Goal: Information Seeking & Learning: Learn about a topic

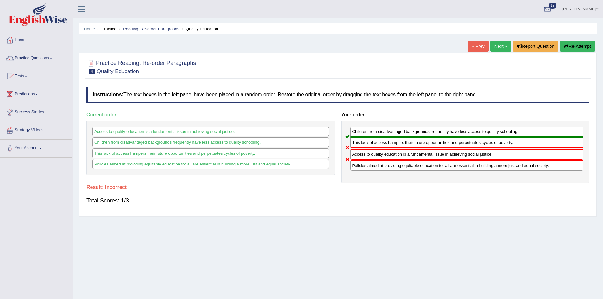
click at [566, 43] on button "Re-Attempt" at bounding box center [577, 46] width 35 height 11
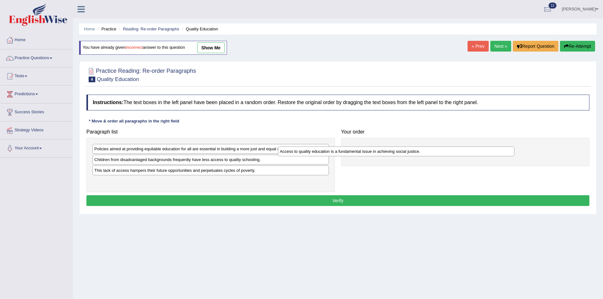
drag, startPoint x: 119, startPoint y: 183, endPoint x: 322, endPoint y: 148, distance: 205.7
click at [305, 152] on div "Access to quality education is a fundamental issue in achieving social justice." at bounding box center [396, 152] width 236 height 10
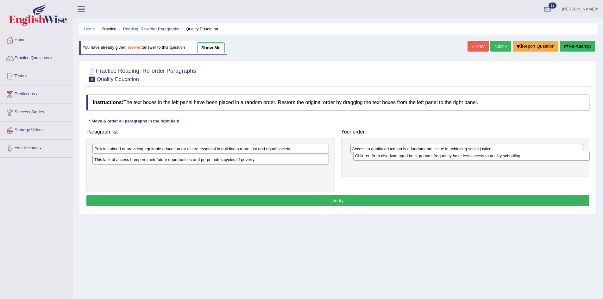
drag, startPoint x: 199, startPoint y: 162, endPoint x: 460, endPoint y: 159, distance: 260.8
click at [460, 159] on div "Children from disadvantaged backgrounds frequently have less access to quality …" at bounding box center [471, 156] width 236 height 10
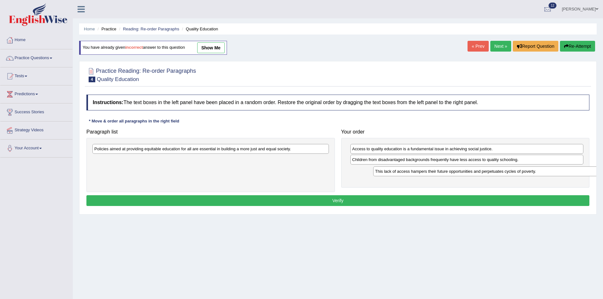
drag, startPoint x: 209, startPoint y: 160, endPoint x: 490, endPoint y: 171, distance: 281.0
click at [490, 171] on div "This lack of access hampers their future opportunities and perpetuates cycles o…" at bounding box center [491, 171] width 236 height 10
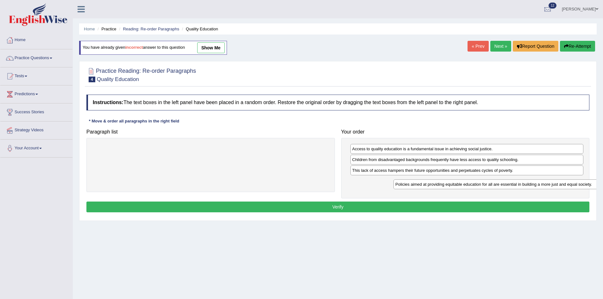
drag, startPoint x: 238, startPoint y: 151, endPoint x: 537, endPoint y: 188, distance: 301.4
click at [537, 188] on div "Policies aimed at providing equitable education for all are essential in buildi…" at bounding box center [511, 184] width 236 height 10
click at [402, 203] on button "Verify" at bounding box center [337, 207] width 503 height 11
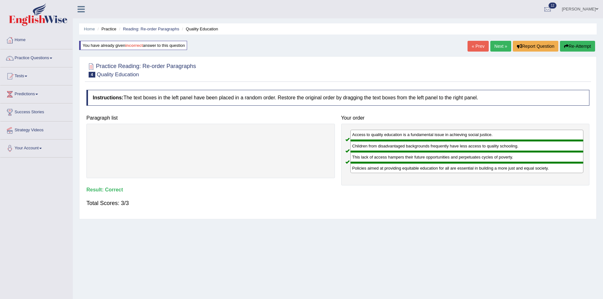
click at [500, 45] on link "Next »" at bounding box center [500, 46] width 21 height 11
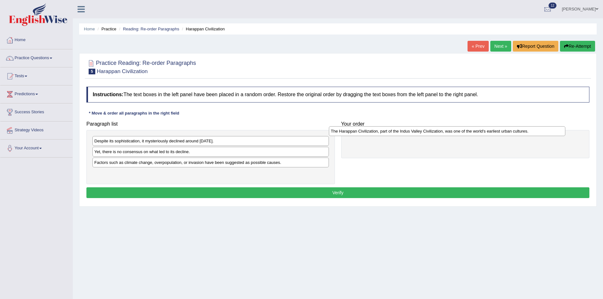
drag, startPoint x: 129, startPoint y: 141, endPoint x: 367, endPoint y: 135, distance: 237.8
click at [367, 135] on div "The Harappan Civilization, part of the Indus Valley Civilization, was one of th…" at bounding box center [447, 131] width 236 height 10
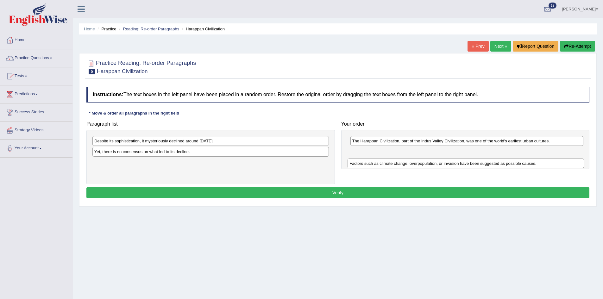
drag, startPoint x: 145, startPoint y: 167, endPoint x: 396, endPoint y: 161, distance: 250.4
click at [398, 163] on div "Factors such as climate change, overpopulation, or invasion have been suggested…" at bounding box center [466, 164] width 236 height 10
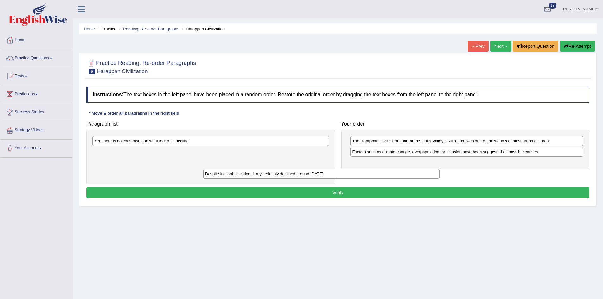
drag, startPoint x: 209, startPoint y: 142, endPoint x: 298, endPoint y: 172, distance: 94.2
click at [299, 172] on div "Despite its sophistication, it mysteriously declined around 1900 BCE." at bounding box center [321, 174] width 236 height 10
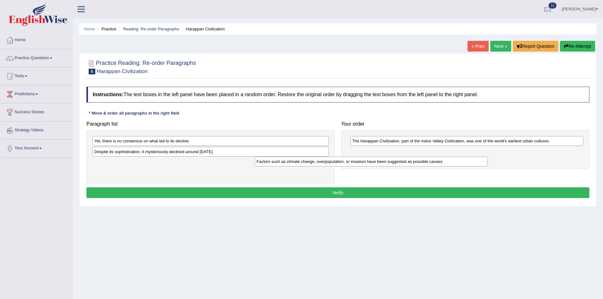
drag, startPoint x: 453, startPoint y: 154, endPoint x: 270, endPoint y: 172, distance: 184.0
click at [273, 166] on div "Factors such as climate change, overpopulation, or invasion have been suggested…" at bounding box center [371, 162] width 233 height 10
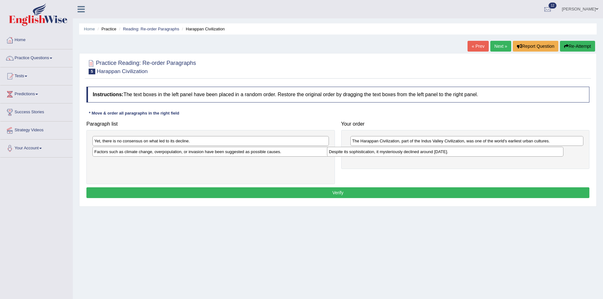
drag, startPoint x: 205, startPoint y: 150, endPoint x: 472, endPoint y: 150, distance: 266.8
click at [472, 150] on div "Despite its sophistication, it mysteriously declined around 1900 BCE." at bounding box center [445, 152] width 236 height 10
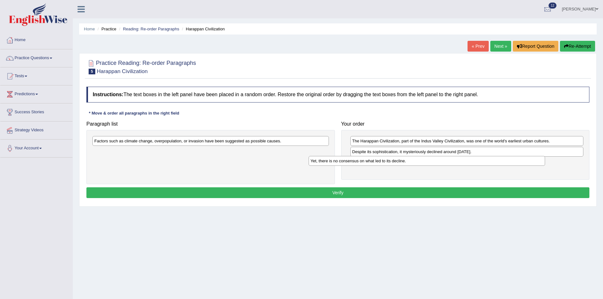
drag, startPoint x: 225, startPoint y: 142, endPoint x: 461, endPoint y: 165, distance: 236.3
click at [461, 165] on div "Yet, there is no consensus on what led to its decline." at bounding box center [427, 161] width 236 height 10
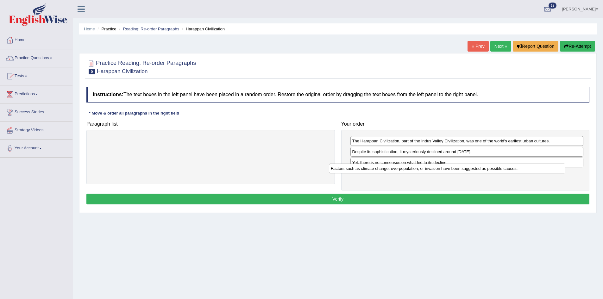
drag, startPoint x: 241, startPoint y: 144, endPoint x: 487, endPoint y: 156, distance: 245.6
click at [480, 167] on div "Factors such as climate change, overpopulation, or invasion have been suggested…" at bounding box center [447, 169] width 236 height 10
click at [487, 156] on div "Paragraph list Factors such as climate change, overpopulation, or invasion have…" at bounding box center [337, 154] width 509 height 72
click at [493, 153] on div "Despite its sophistication, it mysteriously declined around 1900 BCE." at bounding box center [466, 152] width 233 height 10
drag, startPoint x: 422, startPoint y: 174, endPoint x: 424, endPoint y: 162, distance: 12.2
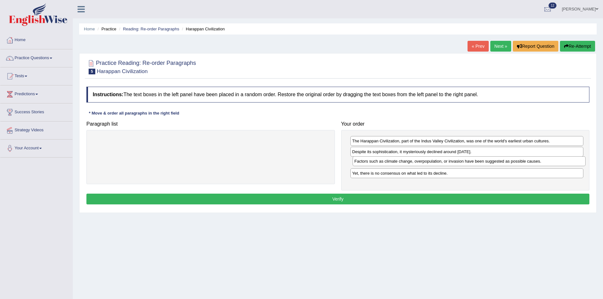
click at [424, 162] on div "Factors such as climate change, overpopulation, or invasion have been suggested…" at bounding box center [469, 161] width 233 height 10
click at [351, 197] on button "Verify" at bounding box center [337, 199] width 503 height 11
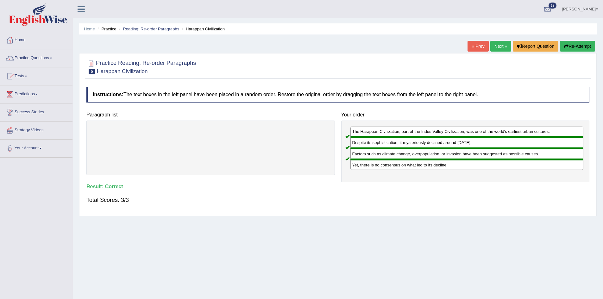
click at [498, 47] on link "Next »" at bounding box center [500, 46] width 21 height 11
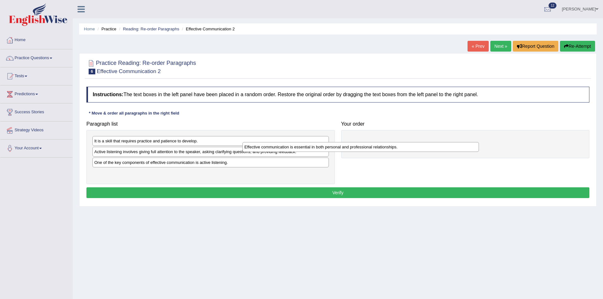
drag, startPoint x: 220, startPoint y: 153, endPoint x: 420, endPoint y: 145, distance: 200.8
click at [420, 145] on div "Effective communication is essential in both personal and professional relation…" at bounding box center [360, 147] width 236 height 10
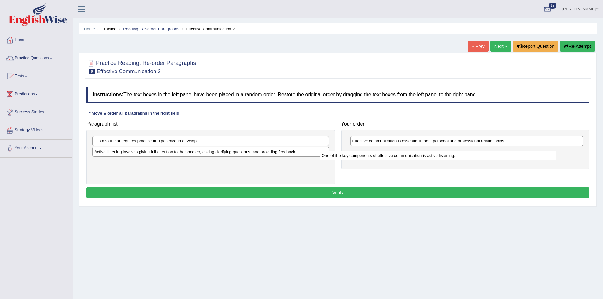
drag, startPoint x: 204, startPoint y: 165, endPoint x: 440, endPoint y: 154, distance: 236.4
click at [439, 154] on div "One of the key components of effective communication is active listening." at bounding box center [438, 156] width 236 height 10
click at [440, 154] on div "One of the key components of effective communication is active listening." at bounding box center [438, 156] width 236 height 10
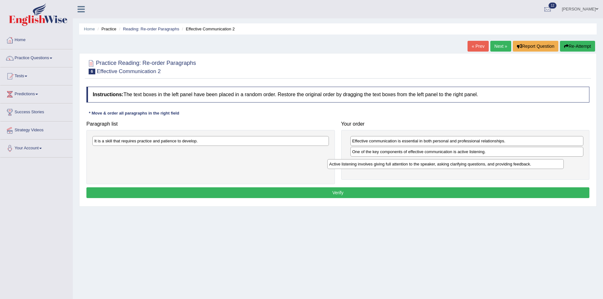
drag, startPoint x: 189, startPoint y: 154, endPoint x: 431, endPoint y: 166, distance: 242.1
click at [431, 166] on div "Active listening involves giving full attention to the speaker, asking clarifyi…" at bounding box center [445, 164] width 236 height 10
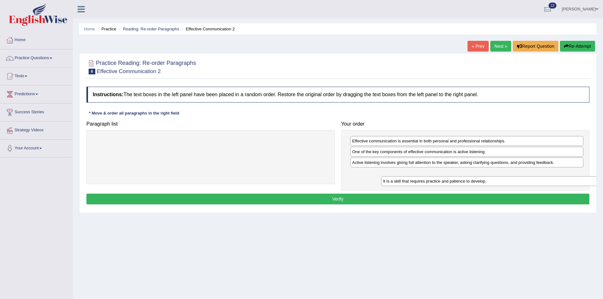
drag, startPoint x: 203, startPoint y: 143, endPoint x: 492, endPoint y: 184, distance: 291.4
click at [492, 184] on div "It is a skill that requires practice and patience to develop." at bounding box center [499, 181] width 236 height 10
click at [492, 184] on div "Effective communication is essential in both personal and professional relation…" at bounding box center [465, 160] width 248 height 60
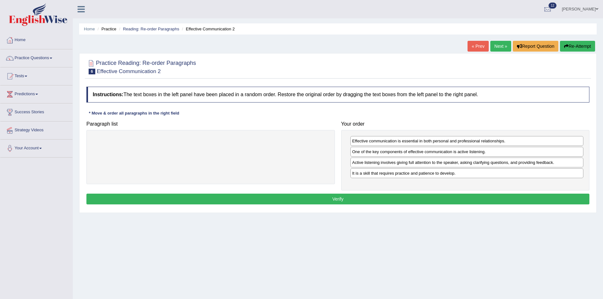
click at [412, 199] on button "Verify" at bounding box center [337, 199] width 503 height 11
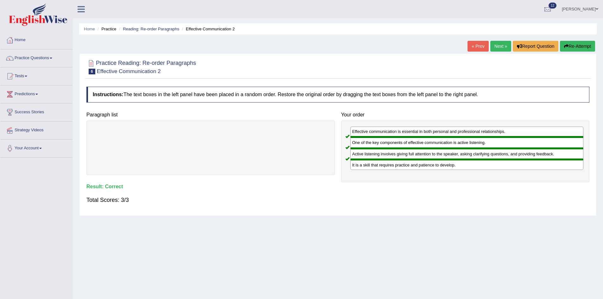
click at [498, 45] on link "Next »" at bounding box center [500, 46] width 21 height 11
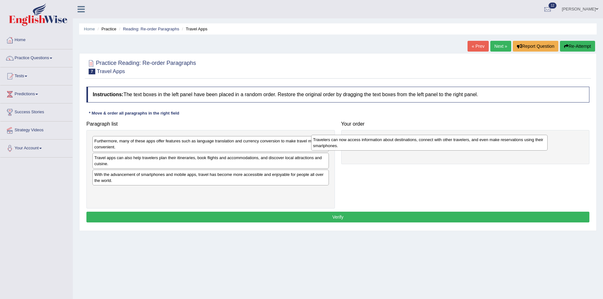
drag, startPoint x: 204, startPoint y: 149, endPoint x: 412, endPoint y: 149, distance: 207.6
click at [412, 149] on div "Travelers can now access information about destinations, connect with other tra…" at bounding box center [429, 143] width 236 height 16
click at [412, 149] on div "Travelers can now access information about destinations, connect with other tra…" at bounding box center [440, 143] width 236 height 16
drag, startPoint x: 406, startPoint y: 150, endPoint x: 373, endPoint y: 151, distance: 33.6
click at [399, 150] on div "Travelers can now access information about destinations, connect with other tra…" at bounding box center [466, 144] width 233 height 16
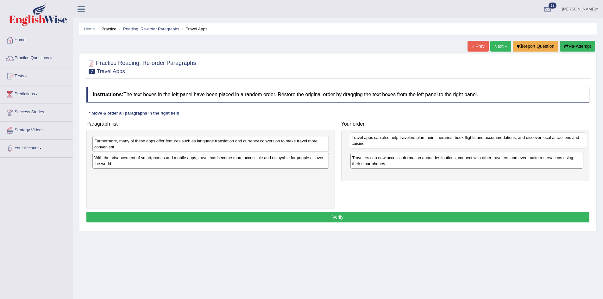
drag, startPoint x: 211, startPoint y: 164, endPoint x: 466, endPoint y: 146, distance: 254.8
click at [468, 144] on div "Travel apps can also help travelers plan their itineraries, book flights and ac…" at bounding box center [468, 141] width 236 height 16
drag, startPoint x: 472, startPoint y: 149, endPoint x: 473, endPoint y: 167, distance: 17.7
click at [473, 167] on div "Travel apps can also help travelers plan their itineraries, book flights and ac…" at bounding box center [467, 162] width 233 height 16
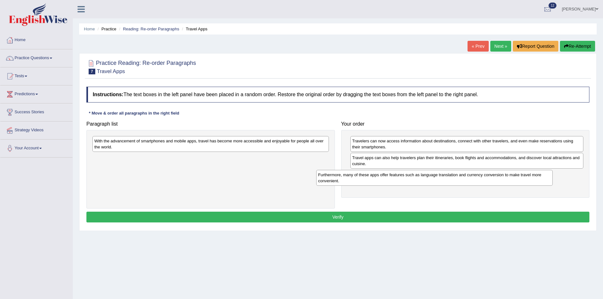
drag, startPoint x: 180, startPoint y: 148, endPoint x: 428, endPoint y: 177, distance: 249.5
click at [428, 177] on div "Furthermore, many of these apps offer features such as language translation and…" at bounding box center [434, 178] width 236 height 16
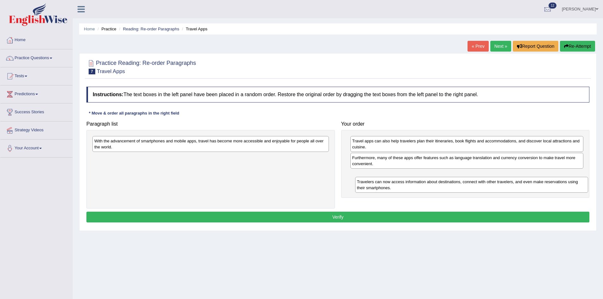
drag, startPoint x: 414, startPoint y: 143, endPoint x: 418, endPoint y: 185, distance: 41.4
click at [418, 185] on div "Travelers can now access information about destinations, connect with other tra…" at bounding box center [471, 185] width 233 height 16
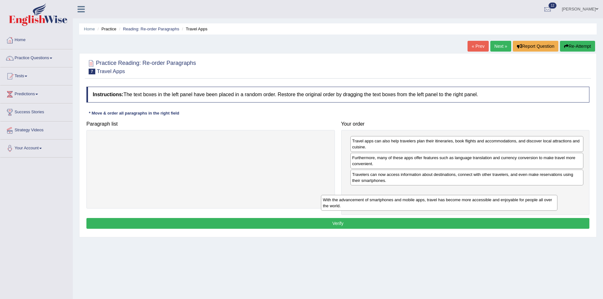
drag, startPoint x: 270, startPoint y: 150, endPoint x: 517, endPoint y: 208, distance: 254.4
click at [503, 211] on div "With the advancement of smartphones and mobile apps, travel has become more acc…" at bounding box center [439, 203] width 236 height 16
drag, startPoint x: 517, startPoint y: 208, endPoint x: 522, endPoint y: 204, distance: 5.8
click at [519, 206] on div "With the advancement of smartphones and mobile apps, travel has become more acc…" at bounding box center [452, 203] width 236 height 16
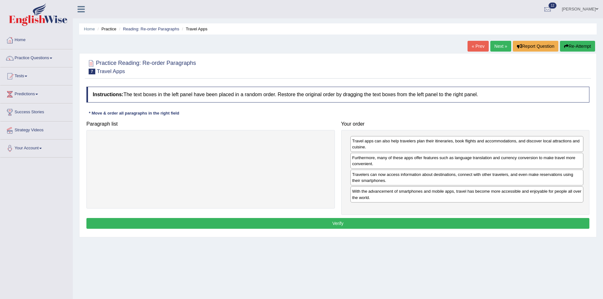
click at [523, 204] on div "Travel apps can also help travelers plan their itineraries, book flights and ac…" at bounding box center [465, 172] width 248 height 85
click at [355, 226] on button "Verify" at bounding box center [337, 223] width 503 height 11
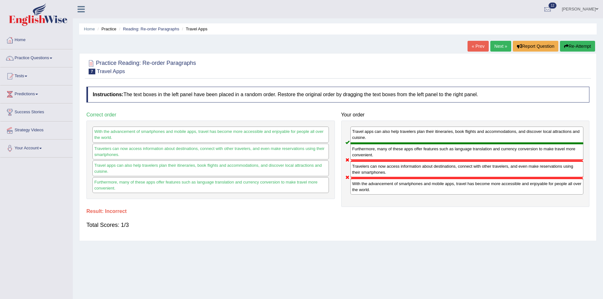
click at [580, 44] on button "Re-Attempt" at bounding box center [577, 46] width 35 height 11
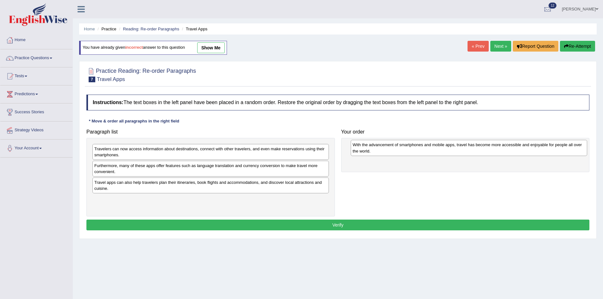
drag, startPoint x: 186, startPoint y: 204, endPoint x: 454, endPoint y: 145, distance: 273.8
click at [454, 145] on div "With the advancement of smartphones and mobile apps, travel has become more acc…" at bounding box center [469, 148] width 236 height 16
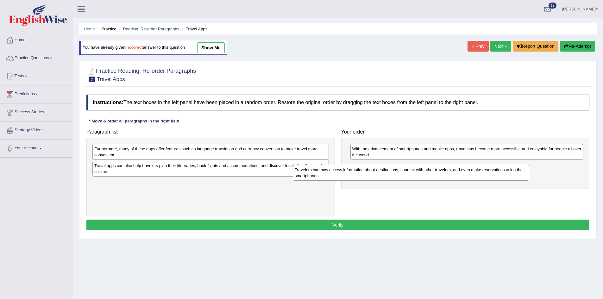
drag, startPoint x: 247, startPoint y: 149, endPoint x: 498, endPoint y: 166, distance: 252.2
click at [498, 166] on div "Travelers can now access information about destinations, connect with other tra…" at bounding box center [411, 173] width 236 height 16
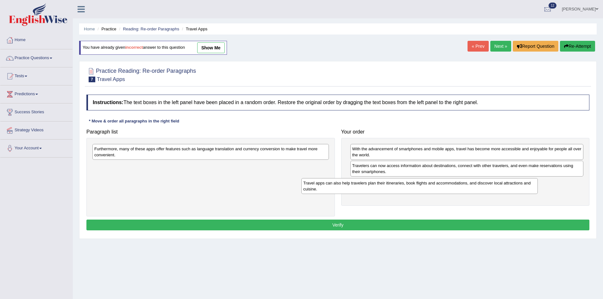
drag, startPoint x: 218, startPoint y: 168, endPoint x: 374, endPoint y: 189, distance: 157.4
click at [381, 189] on div "Travel apps can also help travelers plan their itineraries, book flights and ac…" at bounding box center [419, 186] width 236 height 16
click at [322, 189] on div "Travel apps can also help travelers plan their itineraries, book flights and ac…" at bounding box center [376, 190] width 236 height 16
click at [281, 189] on div "Furthermore, many of these apps offer features such as language translation and…" at bounding box center [210, 177] width 248 height 78
drag, startPoint x: 378, startPoint y: 186, endPoint x: 168, endPoint y: 189, distance: 209.5
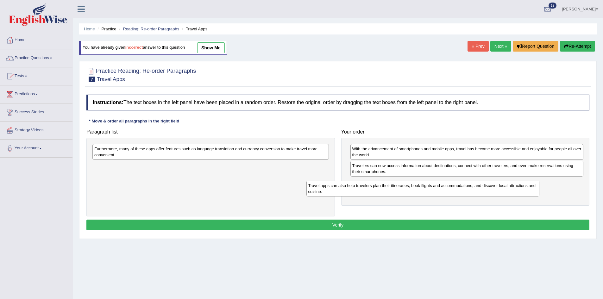
click at [306, 192] on div "Travel apps can also help travelers plan their itineraries, book flights and ac…" at bounding box center [422, 189] width 233 height 16
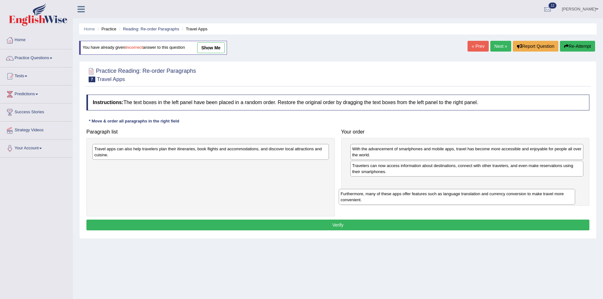
drag, startPoint x: 194, startPoint y: 150, endPoint x: 504, endPoint y: 191, distance: 312.6
click at [504, 192] on div "Furthermore, many of these apps offer features such as language translation and…" at bounding box center [457, 197] width 236 height 16
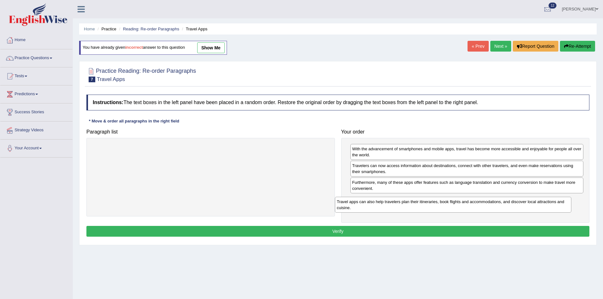
drag, startPoint x: 264, startPoint y: 150, endPoint x: 506, endPoint y: 197, distance: 246.2
click at [505, 199] on div "Travel apps can also help travelers plan their itineraries, book flights and ac…" at bounding box center [453, 205] width 236 height 16
click at [506, 197] on div "Travel apps can also help travelers plan their itineraries, book flights and ac…" at bounding box center [453, 205] width 236 height 16
click at [383, 230] on button "Verify" at bounding box center [337, 231] width 503 height 11
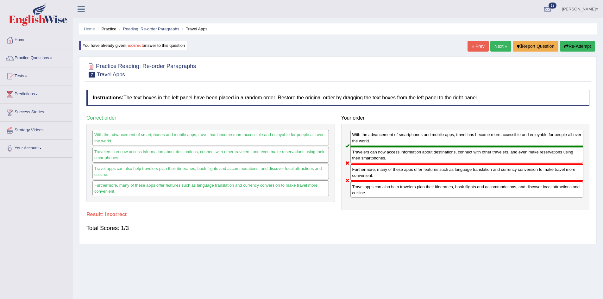
click at [567, 45] on icon "button" at bounding box center [566, 46] width 4 height 4
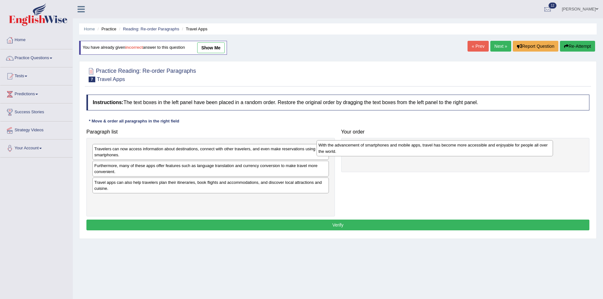
drag, startPoint x: 149, startPoint y: 203, endPoint x: 373, endPoint y: 148, distance: 230.5
click at [373, 148] on div "With the advancement of smartphones and mobile apps, travel has become more acc…" at bounding box center [434, 148] width 236 height 16
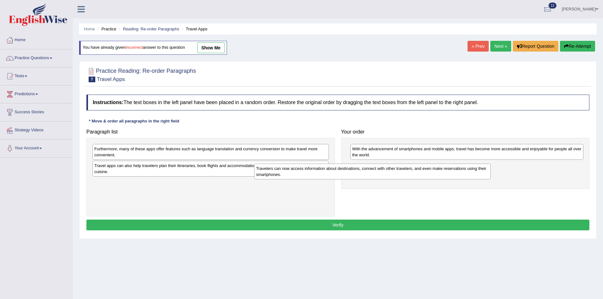
drag, startPoint x: 197, startPoint y: 153, endPoint x: 423, endPoint y: 172, distance: 226.8
click at [417, 172] on div "Travelers can now access information about destinations, connect with other tra…" at bounding box center [372, 172] width 236 height 16
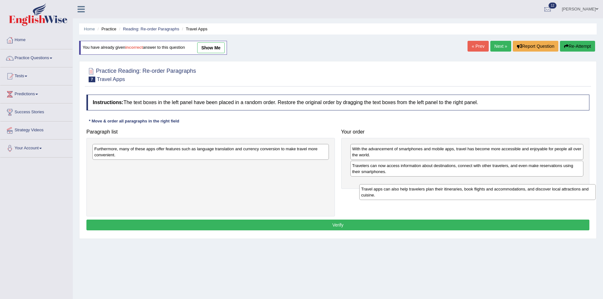
drag, startPoint x: 216, startPoint y: 172, endPoint x: 483, endPoint y: 196, distance: 267.8
click at [483, 196] on div "Travel apps can also help travelers plan their itineraries, book flights and ac…" at bounding box center [477, 192] width 236 height 16
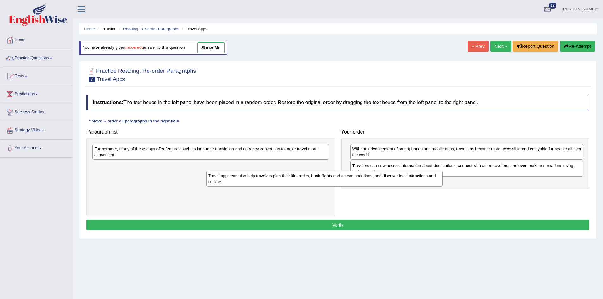
click at [483, 196] on div "Paragraph list Furthermore, many of these apps offer features such as language …" at bounding box center [337, 171] width 509 height 90
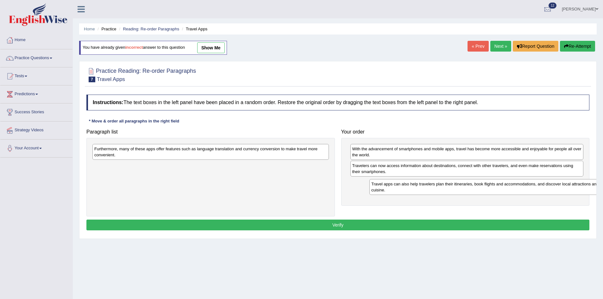
drag, startPoint x: 299, startPoint y: 172, endPoint x: 576, endPoint y: 190, distance: 277.5
click at [576, 190] on div "Travel apps can also help travelers plan their itineraries, book flights and ac…" at bounding box center [487, 187] width 236 height 16
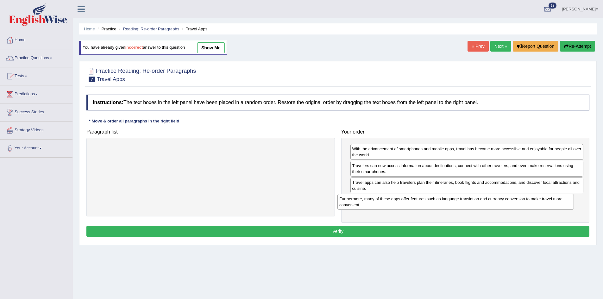
drag, startPoint x: 304, startPoint y: 148, endPoint x: 559, endPoint y: 195, distance: 258.5
click at [559, 195] on div "Furthermore, many of these apps offer features such as language translation and…" at bounding box center [455, 202] width 236 height 16
click at [537, 232] on button "Verify" at bounding box center [337, 231] width 503 height 11
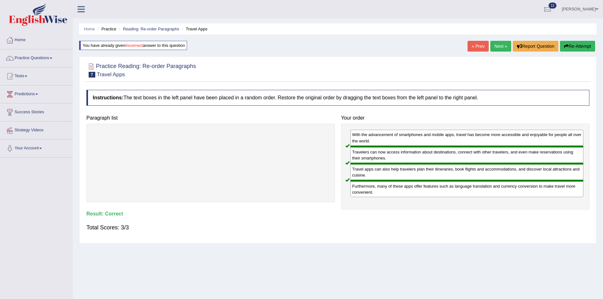
click at [492, 44] on link "Next »" at bounding box center [500, 46] width 21 height 11
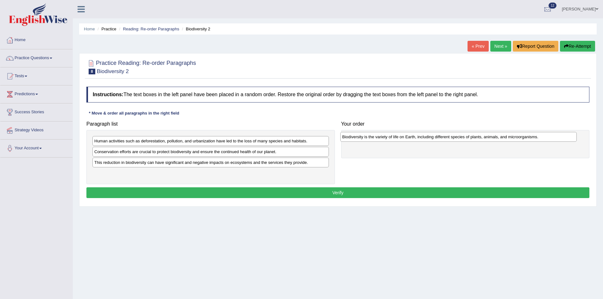
drag, startPoint x: 162, startPoint y: 143, endPoint x: 409, endPoint y: 139, distance: 246.6
click at [409, 139] on div "Biodiversity is the variety of life on Earth, including different species of pl…" at bounding box center [458, 137] width 236 height 10
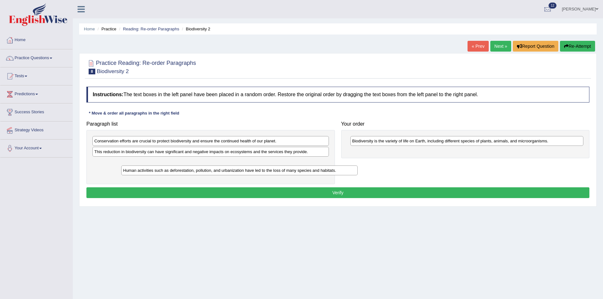
drag, startPoint x: 198, startPoint y: 141, endPoint x: 219, endPoint y: 171, distance: 36.3
click at [219, 171] on div "Human activities such as deforestation, pollution, and urbanization have led to…" at bounding box center [239, 171] width 236 height 10
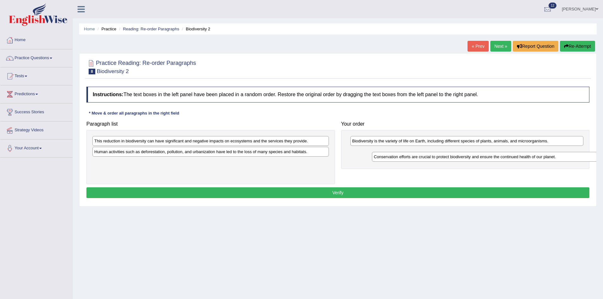
drag, startPoint x: 203, startPoint y: 142, endPoint x: 474, endPoint y: 154, distance: 271.5
click at [475, 154] on div "Conservation efforts are crucial to protect biodiversity and ensure the continu…" at bounding box center [490, 157] width 236 height 10
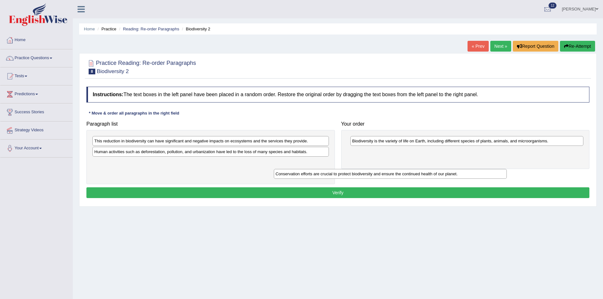
drag, startPoint x: 360, startPoint y: 164, endPoint x: 205, endPoint y: 166, distance: 155.1
click at [274, 176] on div "Conservation efforts are crucial to protect biodiversity and ensure the continu…" at bounding box center [390, 174] width 233 height 10
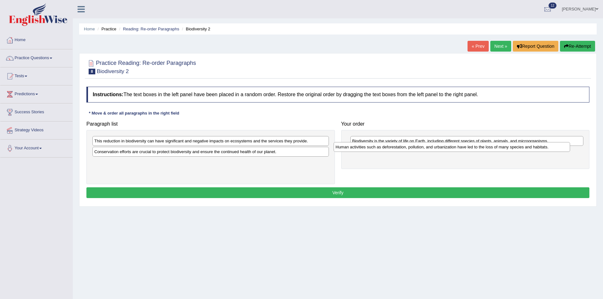
drag, startPoint x: 170, startPoint y: 149, endPoint x: 410, endPoint y: 145, distance: 240.6
click at [410, 145] on div "Human activities such as deforestation, pollution, and urbanization have led to…" at bounding box center [452, 147] width 236 height 10
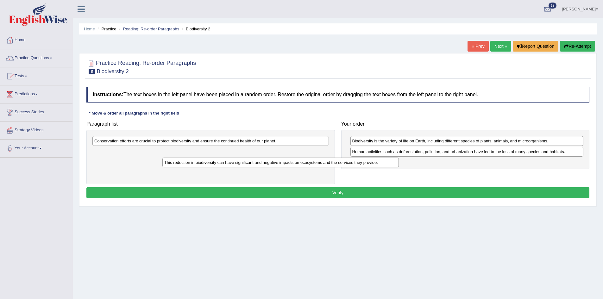
drag, startPoint x: 197, startPoint y: 142, endPoint x: 262, endPoint y: 164, distance: 68.5
click at [262, 164] on div "This reduction in biodiversity can have significant and negative impacts on eco…" at bounding box center [280, 163] width 236 height 10
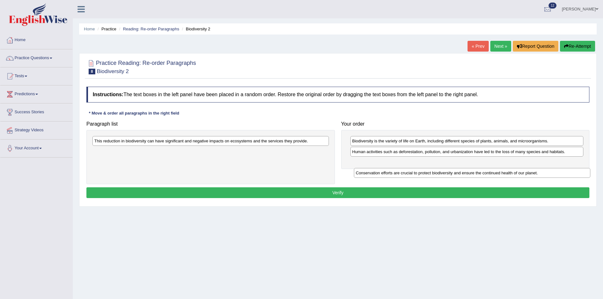
drag, startPoint x: 232, startPoint y: 143, endPoint x: 493, endPoint y: 172, distance: 262.5
click at [493, 174] on div "Conservation efforts are crucial to protect biodiversity and ensure the continu…" at bounding box center [472, 173] width 236 height 10
drag, startPoint x: 191, startPoint y: 145, endPoint x: 427, endPoint y: 168, distance: 237.3
click at [427, 168] on div "This reduction in biodiversity can have significant and negative impacts on eco…" at bounding box center [443, 172] width 236 height 10
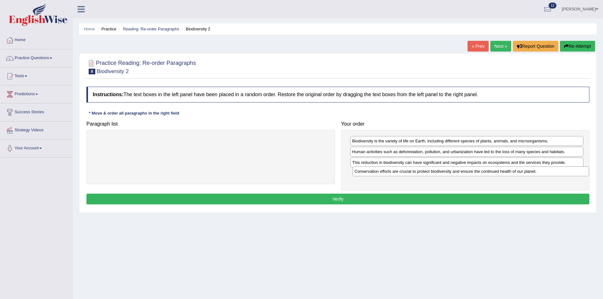
drag, startPoint x: 149, startPoint y: 141, endPoint x: 412, endPoint y: 171, distance: 264.1
click at [410, 172] on div "Conservation efforts are crucial to protect biodiversity and ensure the continu…" at bounding box center [471, 171] width 236 height 10
click at [428, 199] on button "Verify" at bounding box center [337, 199] width 503 height 11
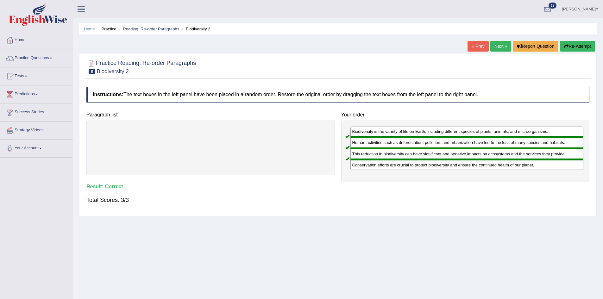
click at [498, 43] on link "Next »" at bounding box center [500, 46] width 21 height 11
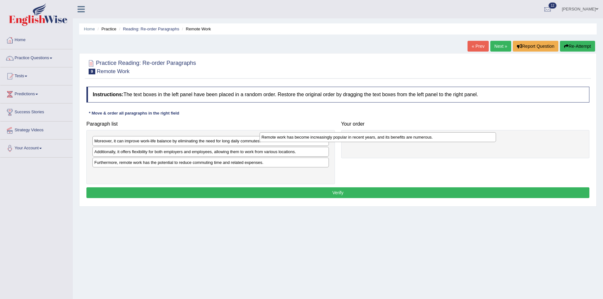
drag, startPoint x: 153, startPoint y: 142, endPoint x: 347, endPoint y: 139, distance: 194.4
click at [347, 139] on div "Remote work has become increasingly popular in recent years, and its benefits a…" at bounding box center [378, 137] width 236 height 10
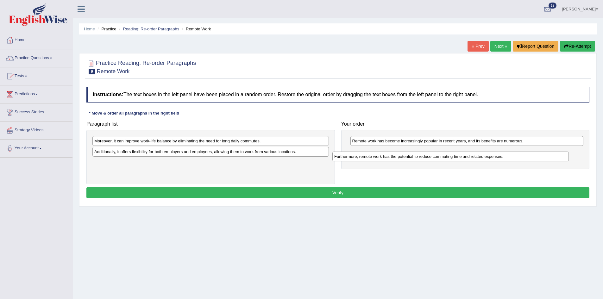
drag, startPoint x: 157, startPoint y: 164, endPoint x: 404, endPoint y: 155, distance: 248.0
click at [404, 155] on div "Furthermore, remote work has the potential to reduce commuting time and related…" at bounding box center [450, 157] width 236 height 10
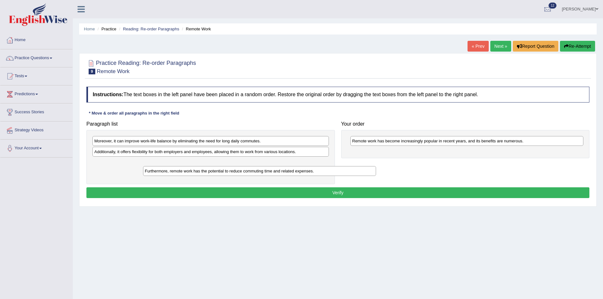
drag, startPoint x: 466, startPoint y: 154, endPoint x: 256, endPoint y: 174, distance: 211.1
click at [259, 174] on div "Furthermore, remote work has the potential to reduce commuting time and related…" at bounding box center [259, 171] width 233 height 10
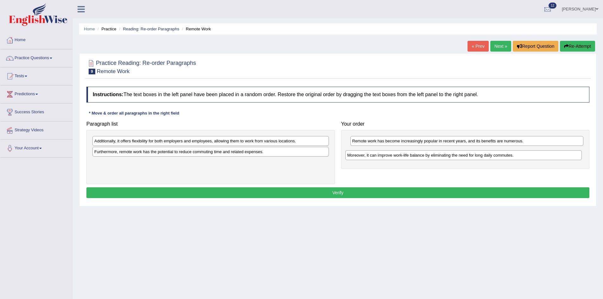
drag, startPoint x: 159, startPoint y: 144, endPoint x: 413, endPoint y: 158, distance: 254.2
click at [413, 158] on div "Moreover, it can improve work-life balance by eliminating the need for long dai…" at bounding box center [463, 155] width 236 height 10
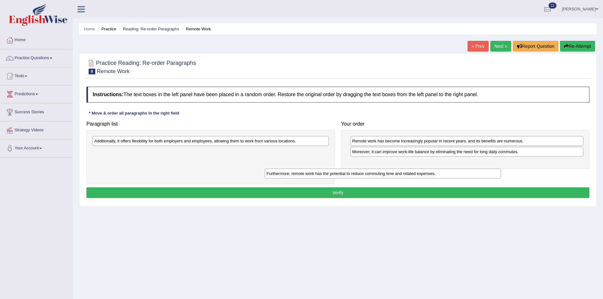
drag, startPoint x: 191, startPoint y: 156, endPoint x: 416, endPoint y: 168, distance: 225.4
click at [409, 170] on div "Furthermore, remote work has the potential to reduce commuting time and related…" at bounding box center [383, 174] width 236 height 10
click at [416, 169] on div "Furthermore, remote work has the potential to reduce commuting time and related…" at bounding box center [383, 174] width 236 height 10
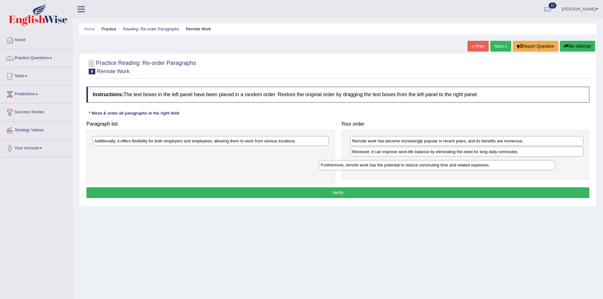
click at [417, 168] on div "Furthermore, remote work has the potential to reduce commuting time and related…" at bounding box center [437, 165] width 236 height 10
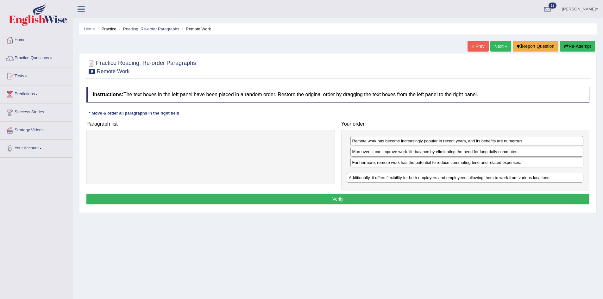
drag, startPoint x: 242, startPoint y: 141, endPoint x: 498, endPoint y: 174, distance: 257.5
click at [498, 174] on div "Additionally, it offers flexibility for both employers and employees, allowing …" at bounding box center [465, 178] width 236 height 10
click at [410, 201] on button "Verify" at bounding box center [337, 199] width 503 height 11
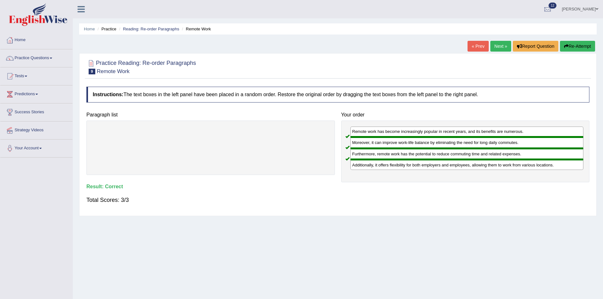
click at [495, 46] on link "Next »" at bounding box center [500, 46] width 21 height 11
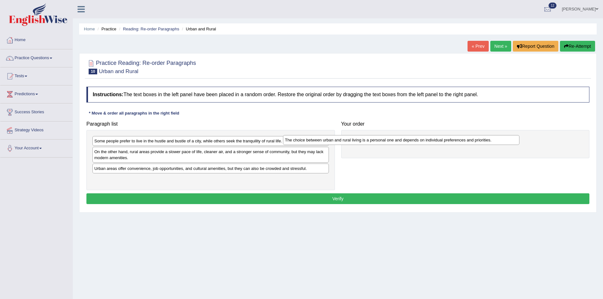
drag, startPoint x: 203, startPoint y: 143, endPoint x: 395, endPoint y: 141, distance: 192.1
click at [395, 141] on div "The choice between urban and rural living is a personal one and depends on indi…" at bounding box center [401, 140] width 236 height 10
drag, startPoint x: 204, startPoint y: 145, endPoint x: 210, endPoint y: 144, distance: 5.7
click at [210, 144] on div "Some people prefer to live in the hustle and bustle of a city, while others see…" at bounding box center [216, 140] width 236 height 10
drag, startPoint x: 219, startPoint y: 146, endPoint x: 323, endPoint y: 142, distance: 104.2
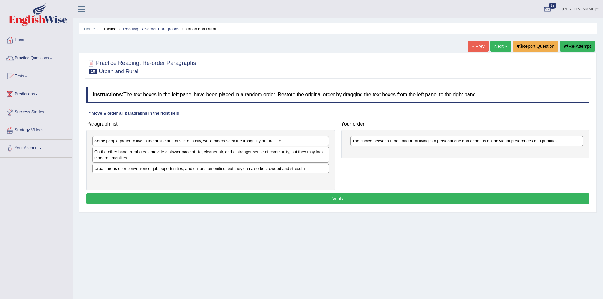
click at [323, 142] on div "Some people prefer to live in the hustle and bustle of a city, while others see…" at bounding box center [210, 160] width 248 height 60
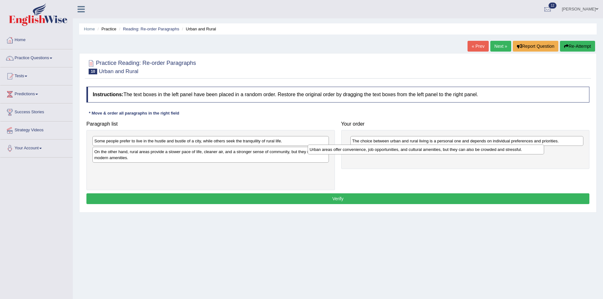
drag, startPoint x: 228, startPoint y: 173, endPoint x: 453, endPoint y: 154, distance: 225.5
click at [453, 154] on div "Urban areas offer convenience, job opportunities, and cultural amenities, but t…" at bounding box center [426, 150] width 236 height 10
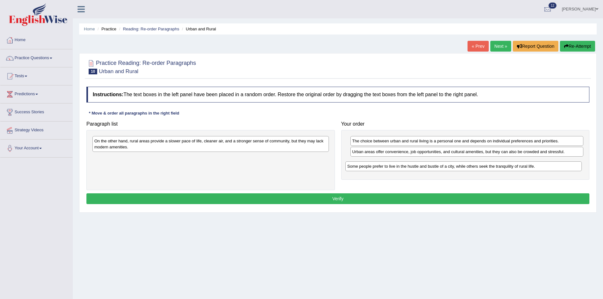
drag, startPoint x: 262, startPoint y: 143, endPoint x: 515, endPoint y: 168, distance: 254.1
click at [515, 168] on div "Some people prefer to live in the hustle and bustle of a city, while others see…" at bounding box center [463, 166] width 236 height 10
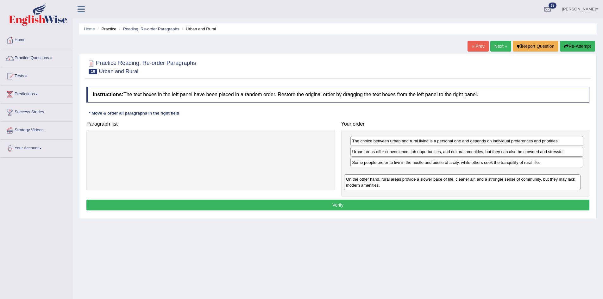
drag, startPoint x: 174, startPoint y: 148, endPoint x: 426, endPoint y: 186, distance: 254.5
click at [426, 186] on div "On the other hand, rural areas provide a slower pace of life, cleaner air, and …" at bounding box center [462, 182] width 236 height 16
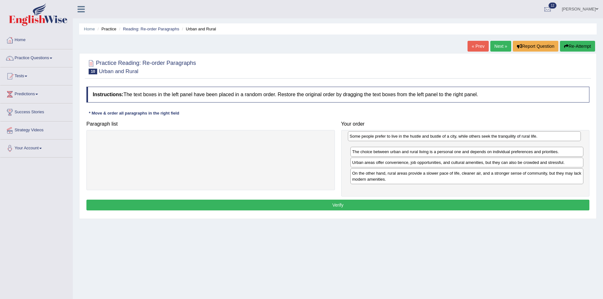
drag, startPoint x: 429, startPoint y: 166, endPoint x: 426, endPoint y: 140, distance: 26.4
click at [426, 140] on div "Some people prefer to live in the hustle and bustle of a city, while others see…" at bounding box center [464, 136] width 233 height 10
click at [440, 204] on button "Verify" at bounding box center [337, 205] width 503 height 11
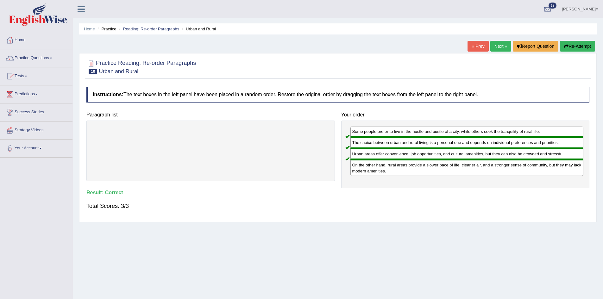
click at [495, 46] on link "Next »" at bounding box center [500, 46] width 21 height 11
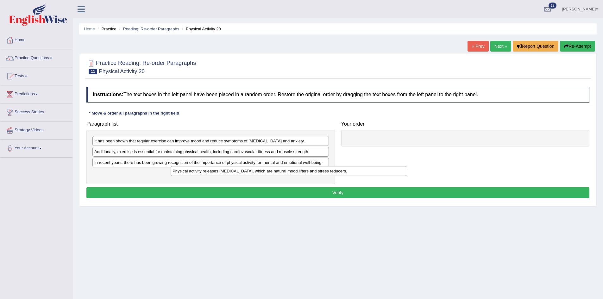
drag, startPoint x: 171, startPoint y: 169, endPoint x: 229, endPoint y: 168, distance: 57.6
click at [229, 168] on div "Physical activity releases [MEDICAL_DATA], which are natural mood lifters and s…" at bounding box center [289, 171] width 236 height 10
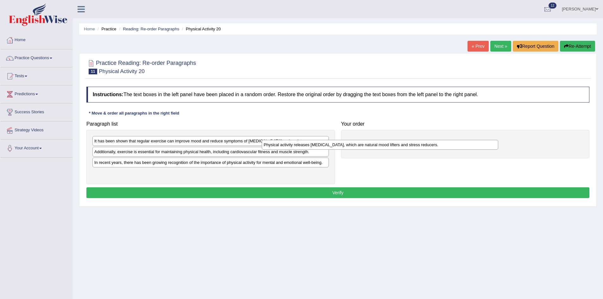
drag, startPoint x: 223, startPoint y: 177, endPoint x: 418, endPoint y: 144, distance: 197.7
click at [418, 144] on div "Physical activity releases [MEDICAL_DATA], which are natural mood lifters and s…" at bounding box center [380, 145] width 236 height 10
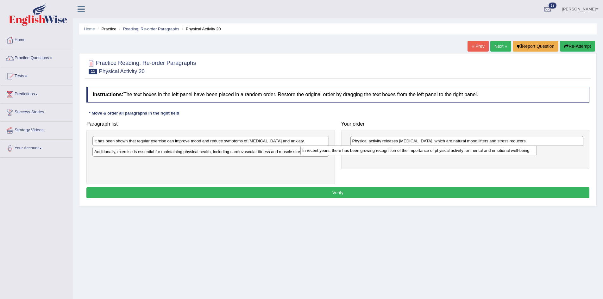
drag, startPoint x: 267, startPoint y: 167, endPoint x: 476, endPoint y: 154, distance: 209.6
click at [475, 154] on div "In recent years, there has been growing recognition of the importance of physic…" at bounding box center [418, 151] width 236 height 10
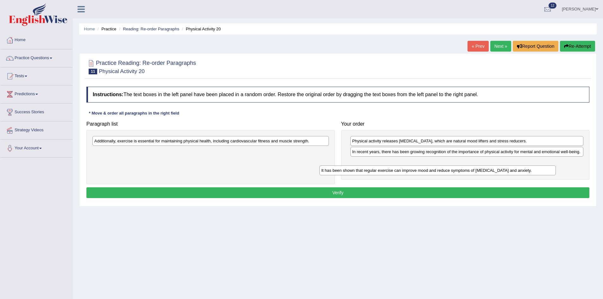
drag, startPoint x: 251, startPoint y: 139, endPoint x: 487, endPoint y: 164, distance: 236.8
click at [486, 166] on div "It has been shown that regular exercise can improve mood and reduce symptoms of…" at bounding box center [437, 171] width 236 height 10
click at [487, 166] on div "It has been shown that regular exercise can improve mood and reduce symptoms of…" at bounding box center [437, 171] width 236 height 10
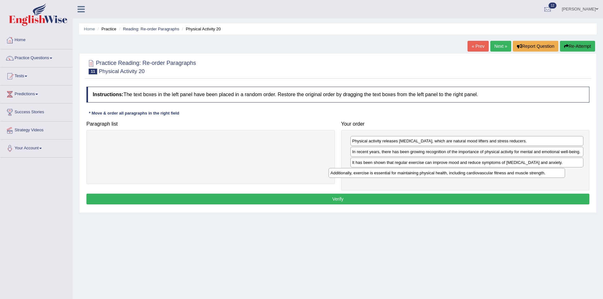
drag, startPoint x: 196, startPoint y: 142, endPoint x: 435, endPoint y: 172, distance: 240.5
click at [434, 173] on div "Additionally, exercise is essential for maintaining physical health, including …" at bounding box center [447, 173] width 236 height 10
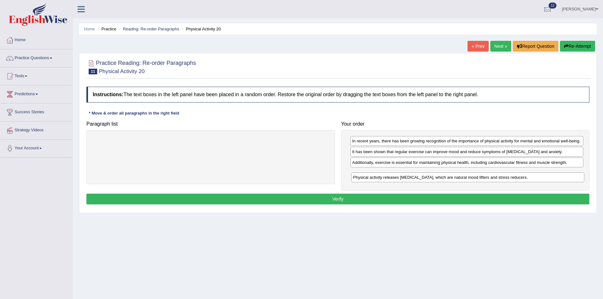
drag, startPoint x: 422, startPoint y: 149, endPoint x: 423, endPoint y: 182, distance: 32.9
click at [423, 182] on div "Physical activity releases [MEDICAL_DATA], which are natural mood lifters and s…" at bounding box center [467, 177] width 233 height 10
click at [342, 197] on button "Verify" at bounding box center [337, 199] width 503 height 11
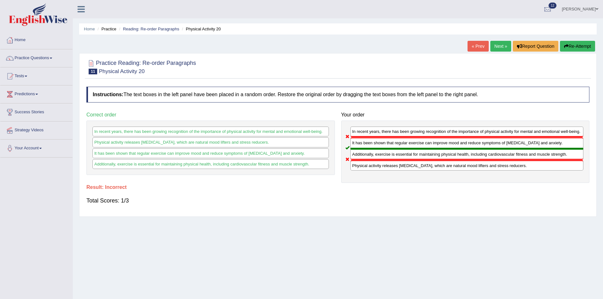
click at [568, 47] on button "Re-Attempt" at bounding box center [577, 46] width 35 height 11
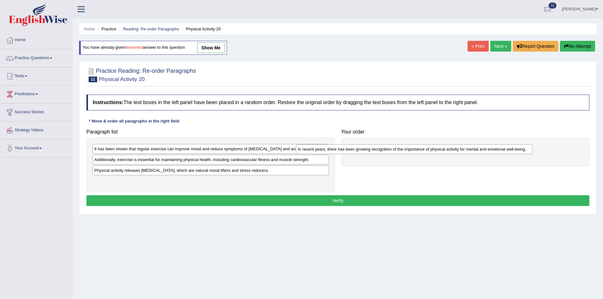
drag, startPoint x: 148, startPoint y: 174, endPoint x: 378, endPoint y: 149, distance: 231.1
click at [374, 151] on div "In recent years, there has been growing recognition of the importance of physic…" at bounding box center [414, 149] width 236 height 10
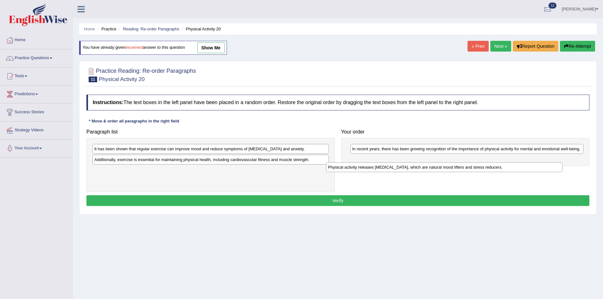
drag, startPoint x: 172, startPoint y: 174, endPoint x: 423, endPoint y: 165, distance: 251.2
click at [419, 168] on div "Physical activity releases endorphins, which are natural mood lifters and stres…" at bounding box center [444, 167] width 236 height 10
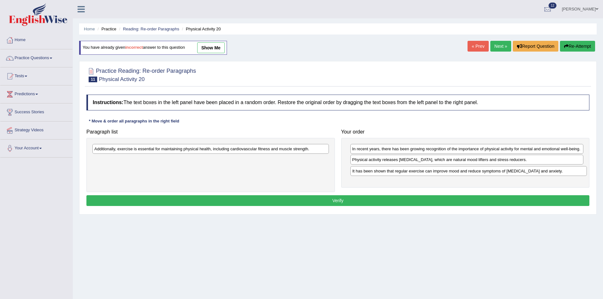
drag, startPoint x: 149, startPoint y: 150, endPoint x: 417, endPoint y: 171, distance: 269.2
click at [417, 171] on div "It has been shown that regular exercise can improve mood and reduce symptoms of…" at bounding box center [468, 171] width 236 height 10
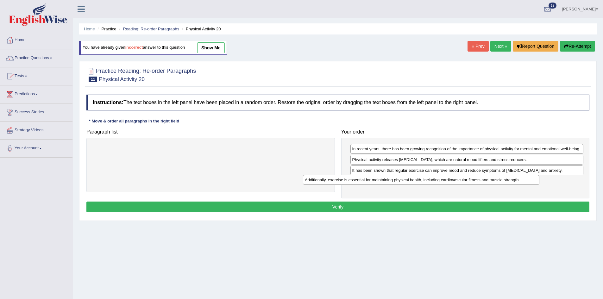
drag, startPoint x: 256, startPoint y: 152, endPoint x: 509, endPoint y: 180, distance: 254.4
click at [509, 180] on div "Additionally, exercise is essential for maintaining physical health, including …" at bounding box center [421, 180] width 236 height 10
click at [396, 206] on button "Verify" at bounding box center [337, 207] width 503 height 11
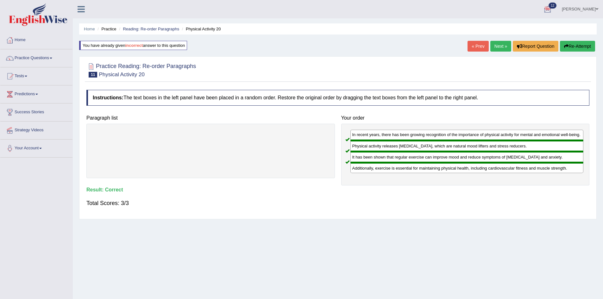
click at [502, 44] on link "Next »" at bounding box center [500, 46] width 21 height 11
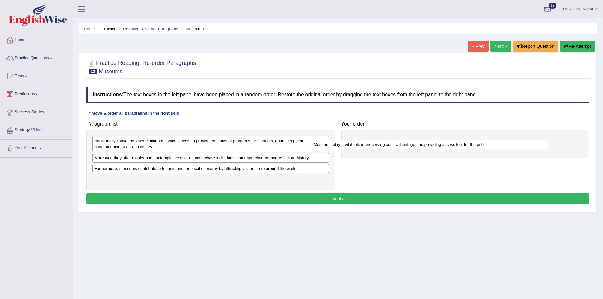
drag, startPoint x: 136, startPoint y: 180, endPoint x: 399, endPoint y: 143, distance: 264.9
click at [381, 146] on div "Museums play a vital role in preserving cultural heritage and providing access …" at bounding box center [430, 145] width 236 height 10
drag, startPoint x: 399, startPoint y: 143, endPoint x: 402, endPoint y: 142, distance: 3.6
click at [402, 142] on div "Museums play a vital role in preserving cultural heritage and providing access …" at bounding box center [455, 146] width 236 height 10
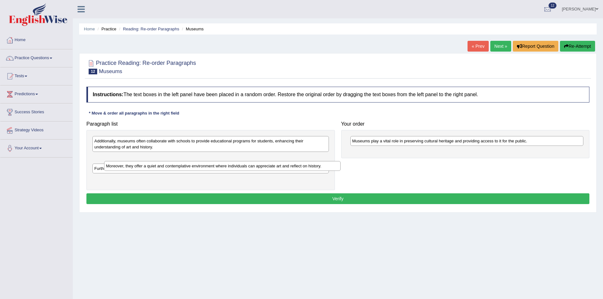
drag, startPoint x: 171, startPoint y: 159, endPoint x: 181, endPoint y: 165, distance: 11.5
click at [181, 165] on div "Moreover, they offer a quiet and contemplative environment where individuals ca…" at bounding box center [222, 166] width 236 height 10
click at [180, 165] on div "Moreover, they offer a quiet and contemplative environment where individuals ca…" at bounding box center [222, 166] width 236 height 10
click at [179, 162] on div "Moreover, they offer a quiet and contemplative environment where individuals ca…" at bounding box center [222, 166] width 236 height 10
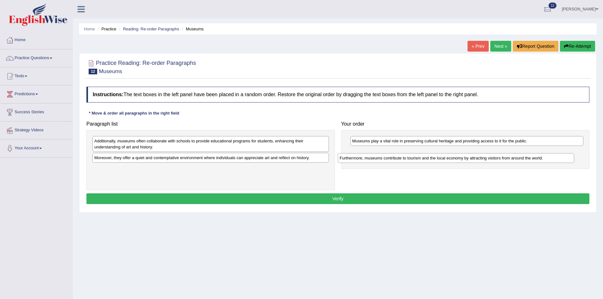
drag, startPoint x: 172, startPoint y: 173, endPoint x: 418, endPoint y: 162, distance: 245.5
click at [418, 162] on div "Furthermore, museums contribute to tourism and the local economy by attracting …" at bounding box center [456, 158] width 236 height 10
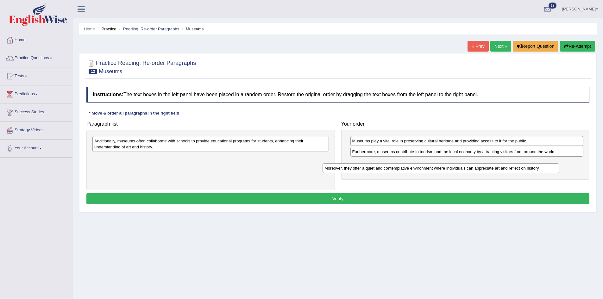
drag, startPoint x: 168, startPoint y: 161, endPoint x: 407, endPoint y: 167, distance: 239.7
click at [407, 167] on div "Moreover, they offer a quiet and contemplative environment where individuals ca…" at bounding box center [441, 168] width 236 height 10
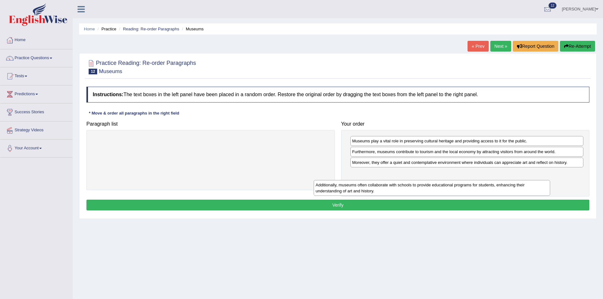
drag, startPoint x: 247, startPoint y: 145, endPoint x: 490, endPoint y: 191, distance: 246.9
click at [486, 191] on div "Additionally, museums often collaborate with schools to provide educational pro…" at bounding box center [432, 188] width 236 height 16
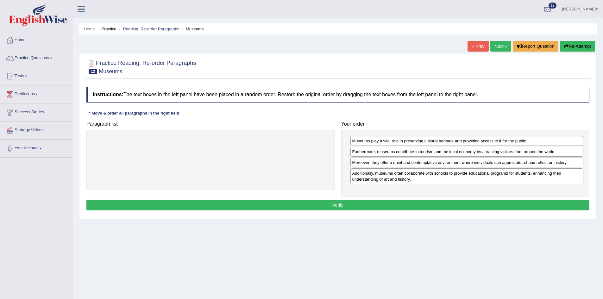
click at [430, 204] on button "Verify" at bounding box center [337, 205] width 503 height 11
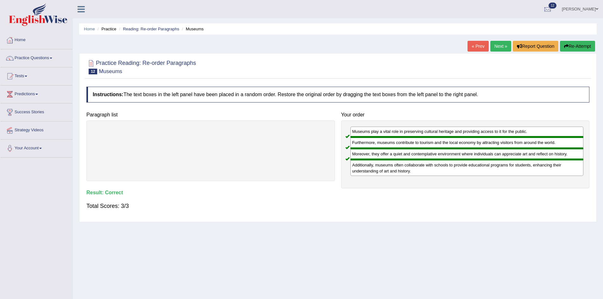
click at [502, 45] on link "Next »" at bounding box center [500, 46] width 21 height 11
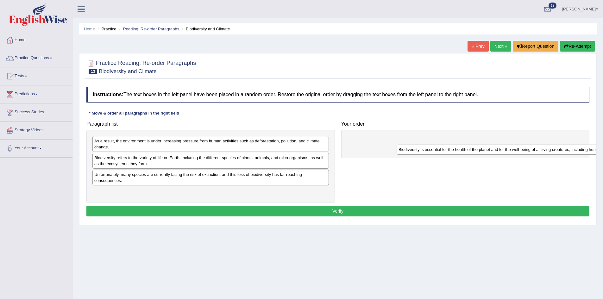
drag, startPoint x: 253, startPoint y: 194, endPoint x: 557, endPoint y: 153, distance: 307.0
click at [557, 153] on div "Biodiversity is essential for the health of the planet and for the well-being o…" at bounding box center [515, 150] width 236 height 10
click at [557, 151] on div "Paragraph list As a result, the environment is under increasing pressure from h…" at bounding box center [337, 160] width 509 height 84
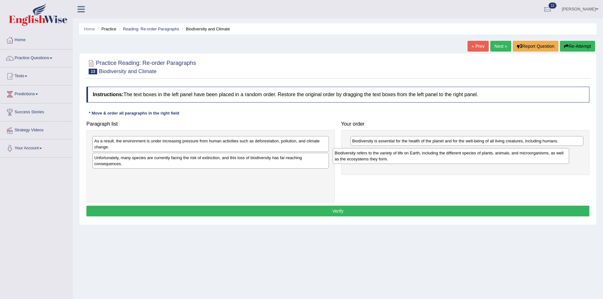
drag, startPoint x: 189, startPoint y: 161, endPoint x: 429, endPoint y: 156, distance: 240.3
click at [429, 156] on div "Biodiversity refers to the variety of life on Earth, including the different sp…" at bounding box center [451, 156] width 236 height 16
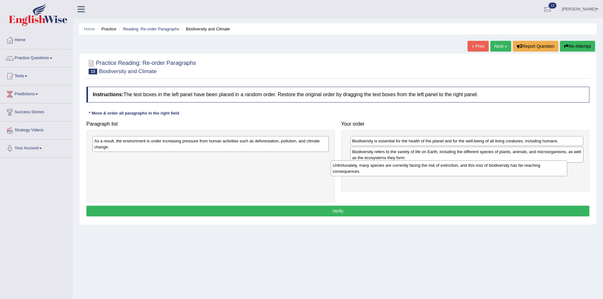
drag, startPoint x: 191, startPoint y: 164, endPoint x: 429, endPoint y: 171, distance: 238.4
click at [429, 171] on div "Unfortunately, many species are currently facing the risk of extinction, and th…" at bounding box center [449, 168] width 236 height 16
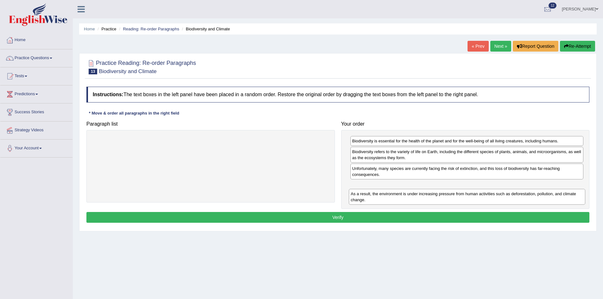
drag, startPoint x: 275, startPoint y: 151, endPoint x: 532, endPoint y: 204, distance: 261.8
click at [532, 204] on div "As a result, the environment is under increasing pressure from human activities…" at bounding box center [467, 197] width 236 height 16
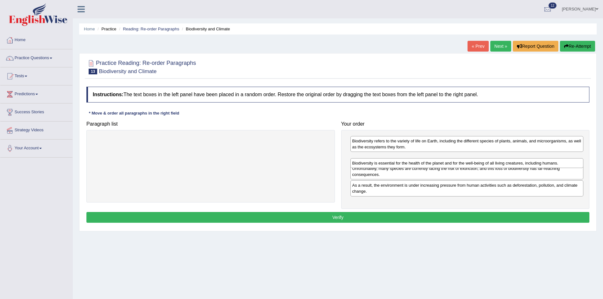
drag, startPoint x: 462, startPoint y: 141, endPoint x: 462, endPoint y: 163, distance: 22.2
click at [462, 163] on div "Biodiversity is essential for the health of the planet and for the well-being o…" at bounding box center [466, 163] width 233 height 10
click at [406, 217] on button "Verify" at bounding box center [337, 217] width 503 height 11
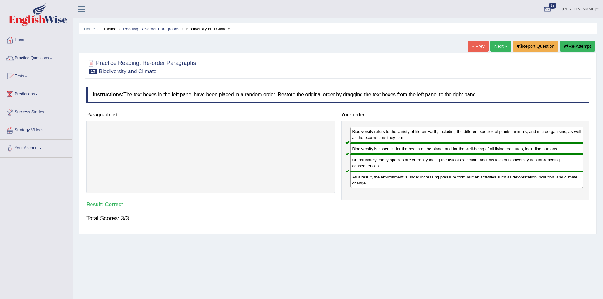
click at [499, 51] on link "Next »" at bounding box center [500, 46] width 21 height 11
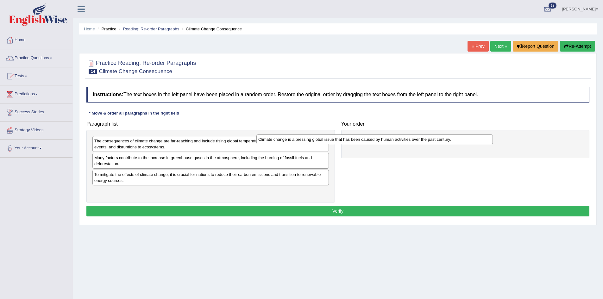
drag, startPoint x: 193, startPoint y: 143, endPoint x: 394, endPoint y: 137, distance: 201.7
click at [384, 138] on div "Climate change is a pressing global issue that has been caused by human activit…" at bounding box center [374, 140] width 236 height 10
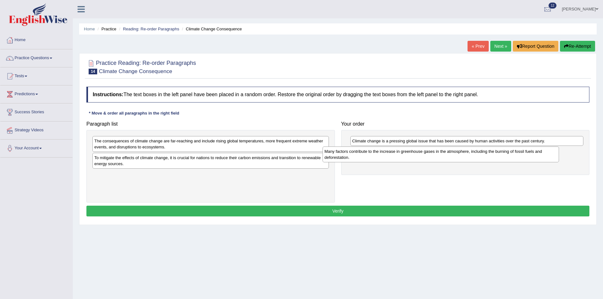
drag, startPoint x: 175, startPoint y: 165, endPoint x: 405, endPoint y: 159, distance: 230.2
click at [405, 159] on div "Many factors contribute to the increase in greenhouse gases in the atmosphere, …" at bounding box center [441, 155] width 236 height 16
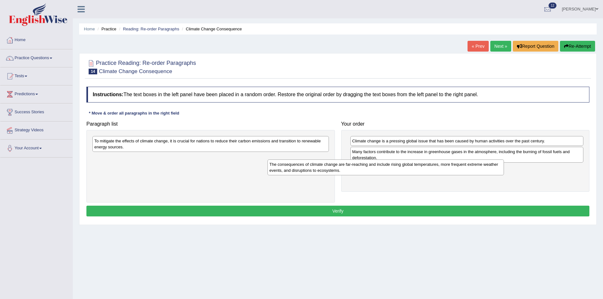
drag, startPoint x: 220, startPoint y: 144, endPoint x: 418, endPoint y: 169, distance: 199.3
click at [413, 168] on div "The consequences of climate change are far-reaching and include rising global t…" at bounding box center [385, 168] width 236 height 16
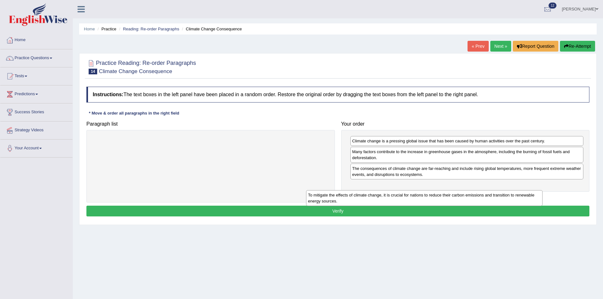
drag, startPoint x: 225, startPoint y: 142, endPoint x: 444, endPoint y: 186, distance: 223.4
click at [444, 190] on div "To mitigate the effects of climate change, it is crucial for nations to reduce …" at bounding box center [424, 198] width 236 height 16
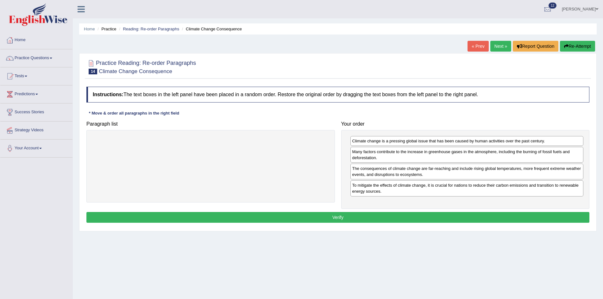
click at [451, 219] on button "Verify" at bounding box center [337, 217] width 503 height 11
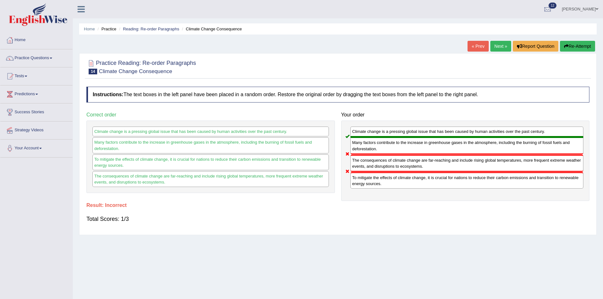
click at [580, 44] on button "Re-Attempt" at bounding box center [577, 46] width 35 height 11
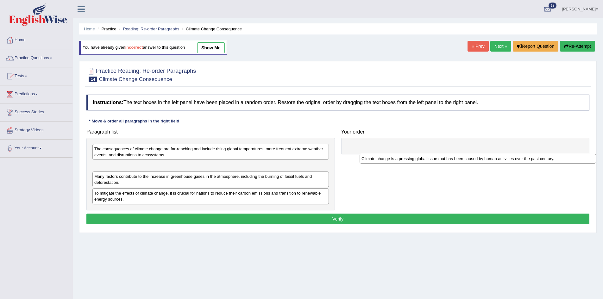
drag, startPoint x: 145, startPoint y: 151, endPoint x: 416, endPoint y: 151, distance: 270.6
click at [416, 158] on div "Climate change is a pressing global issue that has been caused by human activit…" at bounding box center [478, 159] width 236 height 10
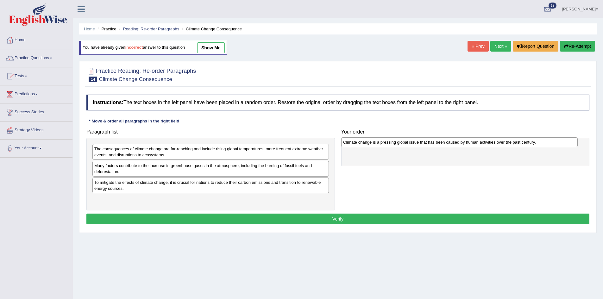
drag, startPoint x: 193, startPoint y: 169, endPoint x: 441, endPoint y: 145, distance: 249.0
click at [442, 145] on div "Climate change is a pressing global issue that has been caused by human activit…" at bounding box center [459, 142] width 236 height 10
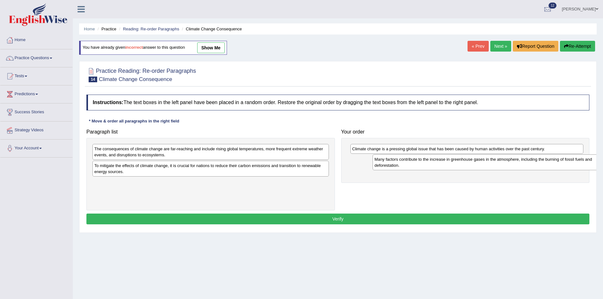
drag, startPoint x: 146, startPoint y: 171, endPoint x: 425, endPoint y: 166, distance: 278.9
click at [425, 166] on div "Many factors contribute to the increase in greenhouse gases in the atmosphere, …" at bounding box center [491, 162] width 236 height 16
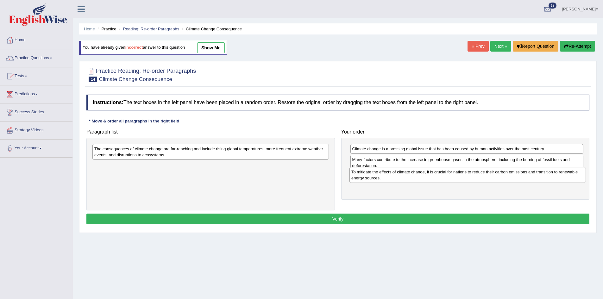
drag, startPoint x: 186, startPoint y: 176, endPoint x: 443, endPoint y: 183, distance: 257.1
click at [443, 183] on div "To mitigate the effects of climate change, it is crucial for nations to reduce …" at bounding box center [467, 175] width 236 height 16
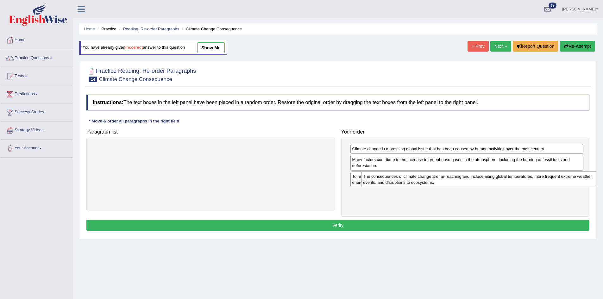
drag, startPoint x: 260, startPoint y: 153, endPoint x: 529, endPoint y: 180, distance: 270.1
click at [529, 180] on div "The consequences of climate change are far-reaching and include rising global t…" at bounding box center [479, 180] width 236 height 16
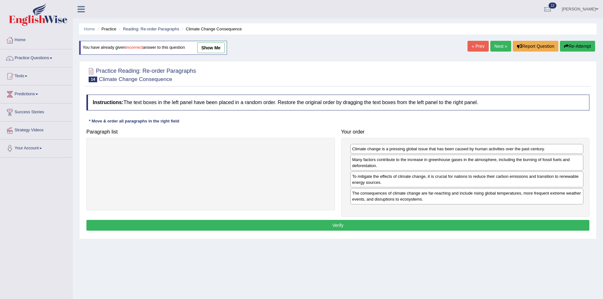
click at [328, 227] on button "Verify" at bounding box center [337, 225] width 503 height 11
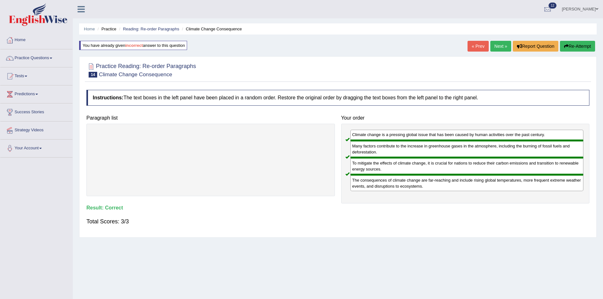
click at [502, 48] on link "Next »" at bounding box center [500, 46] width 21 height 11
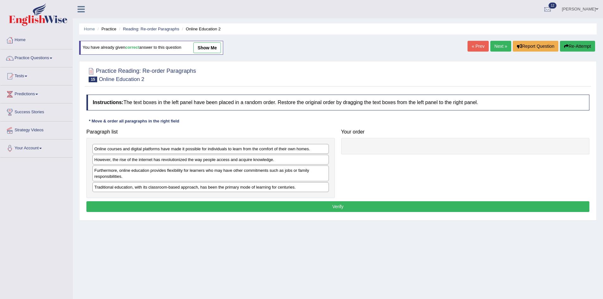
drag, startPoint x: 128, startPoint y: 194, endPoint x: 137, endPoint y: 189, distance: 10.5
click at [131, 193] on div "Online courses and digital platforms have made it possible for individuals to l…" at bounding box center [210, 168] width 248 height 60
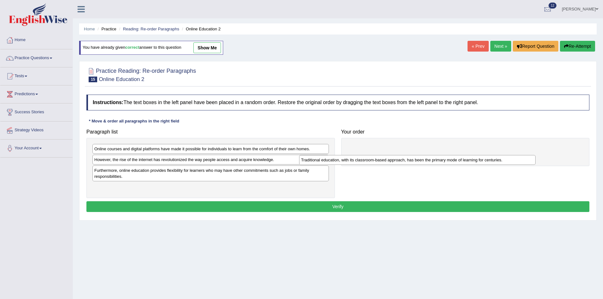
drag, startPoint x: 137, startPoint y: 188, endPoint x: 371, endPoint y: 159, distance: 235.8
click at [362, 161] on div "Traditional education, with its classroom-based approach, has been the primary …" at bounding box center [417, 160] width 236 height 10
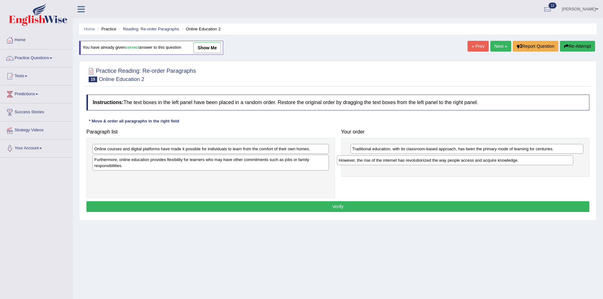
drag, startPoint x: 192, startPoint y: 162, endPoint x: 437, endPoint y: 163, distance: 244.3
click at [437, 163] on div "However, the rise of the internet has revolutionized the way people access and …" at bounding box center [455, 160] width 236 height 10
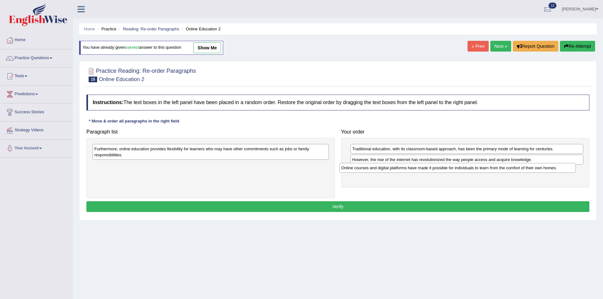
drag, startPoint x: 293, startPoint y: 150, endPoint x: 540, endPoint y: 169, distance: 247.6
click at [540, 169] on div "Online courses and digital platforms have made it possible for individuals to l…" at bounding box center [457, 168] width 236 height 10
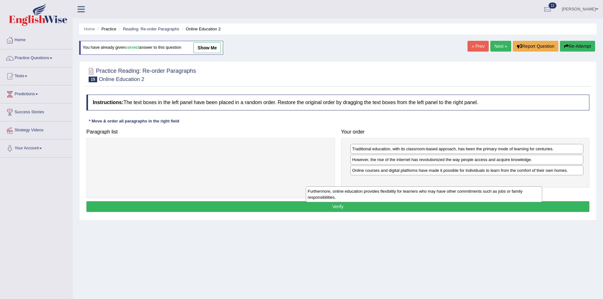
drag, startPoint x: 241, startPoint y: 154, endPoint x: 461, endPoint y: 194, distance: 223.2
click at [461, 194] on div "Furthermore, online education provides flexibility for learners who may have ot…" at bounding box center [424, 194] width 236 height 16
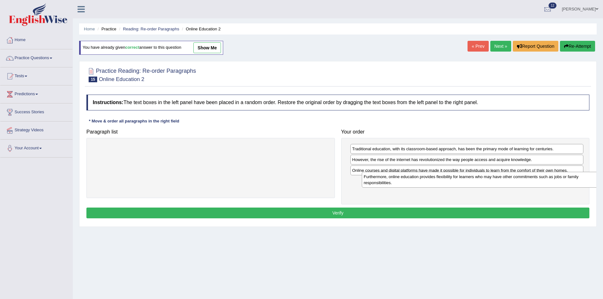
drag, startPoint x: 193, startPoint y: 155, endPoint x: 451, endPoint y: 178, distance: 258.4
click at [451, 178] on div "Furthermore, online education provides flexibility for learners who may have ot…" at bounding box center [480, 180] width 236 height 16
click at [442, 212] on button "Verify" at bounding box center [337, 213] width 503 height 11
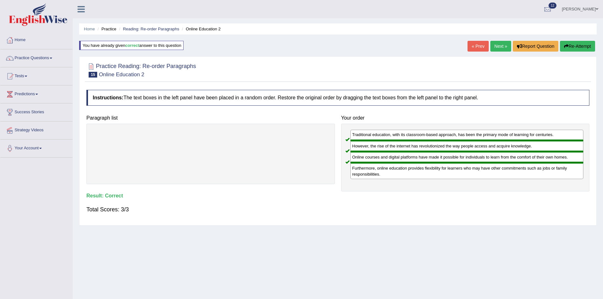
click at [491, 47] on link "Next »" at bounding box center [500, 46] width 21 height 11
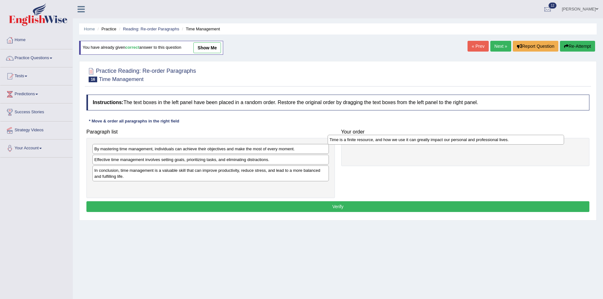
drag, startPoint x: 154, startPoint y: 161, endPoint x: 390, endPoint y: 141, distance: 237.0
click at [390, 141] on div "Time is a finite resource, and how we use it can greatly impact our personal an…" at bounding box center [446, 140] width 236 height 10
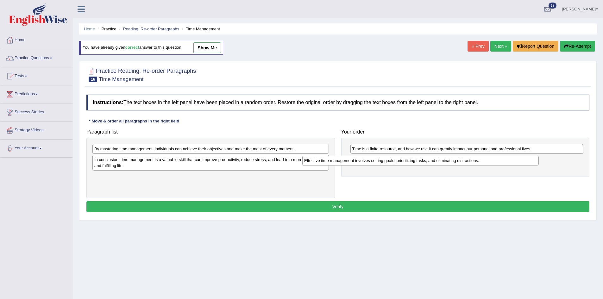
drag, startPoint x: 230, startPoint y: 162, endPoint x: 445, endPoint y: 163, distance: 215.5
click at [445, 163] on div "Effective time management involves setting goals, prioritizing tasks, and elimi…" at bounding box center [420, 161] width 236 height 10
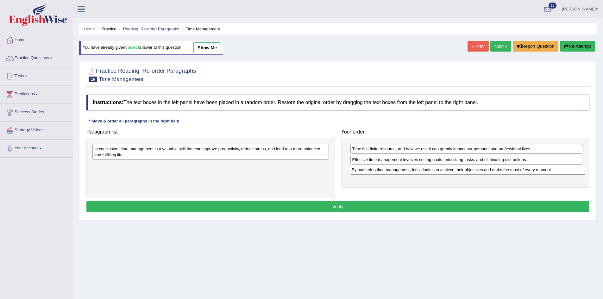
drag, startPoint x: 222, startPoint y: 151, endPoint x: 479, endPoint y: 173, distance: 258.3
click at [479, 173] on div "By mastering time management, individuals can achieve their objectives and make…" at bounding box center [468, 170] width 236 height 10
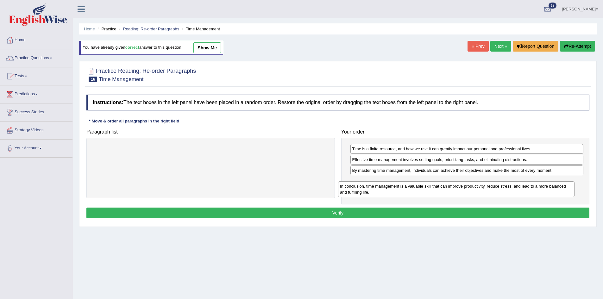
drag, startPoint x: 268, startPoint y: 145, endPoint x: 513, endPoint y: 182, distance: 248.4
click at [513, 182] on div "In conclusion, time management is a valuable skill that can improve productivit…" at bounding box center [456, 189] width 236 height 16
click at [406, 212] on button "Verify" at bounding box center [337, 213] width 503 height 11
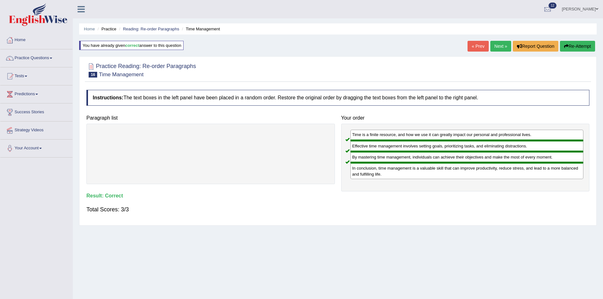
click at [501, 44] on link "Next »" at bounding box center [500, 46] width 21 height 11
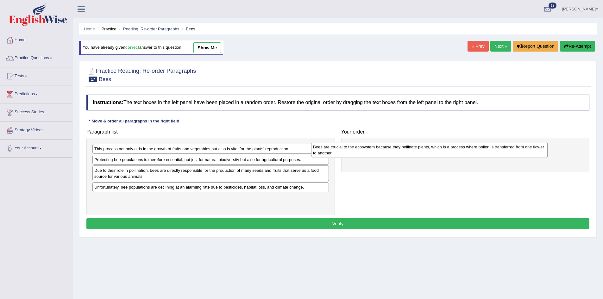
drag, startPoint x: 212, startPoint y: 168, endPoint x: 433, endPoint y: 154, distance: 221.1
click at [433, 154] on div "Bees are crucial to the ecosystem because they pollinate plants, which is a pro…" at bounding box center [429, 150] width 236 height 16
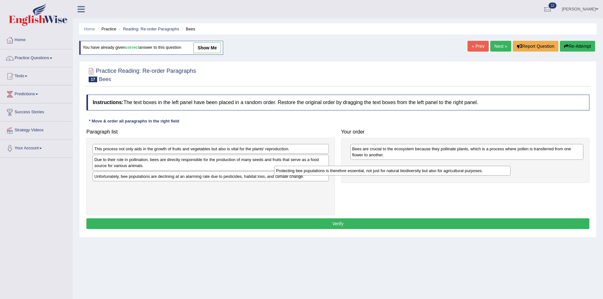
drag, startPoint x: 180, startPoint y: 160, endPoint x: 372, endPoint y: 171, distance: 192.1
click at [368, 171] on div "Protecting bee populations is therefore essential, not just for natural biodive…" at bounding box center [392, 171] width 236 height 10
click at [414, 169] on div "Protecting bee populations is therefore essential, not just for natural biodive…" at bounding box center [392, 171] width 236 height 10
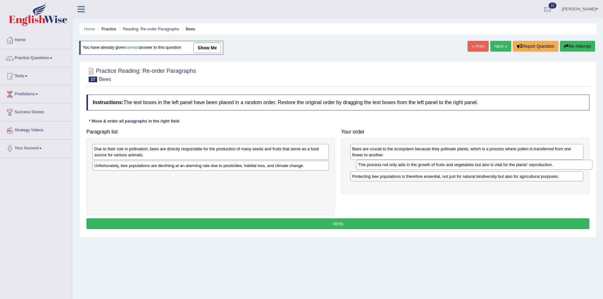
drag, startPoint x: 186, startPoint y: 151, endPoint x: 449, endPoint y: 166, distance: 264.1
click at [449, 166] on div "This process not only aids in the growth of fruits and vegetables but also is v…" at bounding box center [474, 165] width 236 height 10
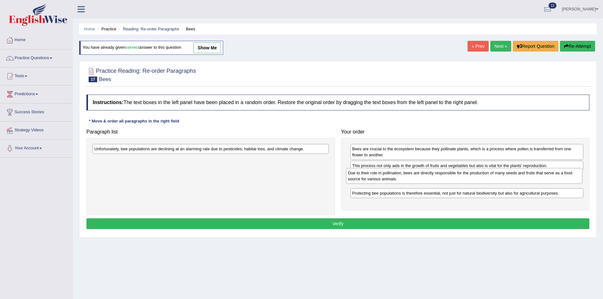
drag, startPoint x: 168, startPoint y: 155, endPoint x: 421, endPoint y: 185, distance: 255.0
click at [421, 184] on div "Due to their role in pollination, bees are directly responsible for the product…" at bounding box center [464, 176] width 236 height 16
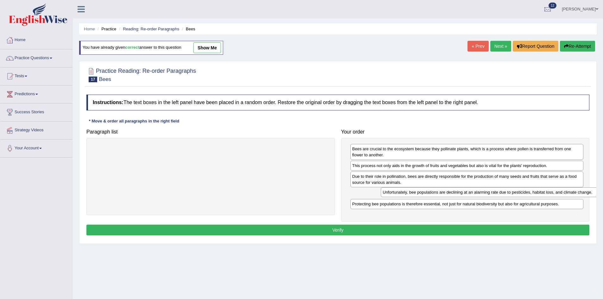
drag, startPoint x: 229, startPoint y: 158, endPoint x: 494, endPoint y: 190, distance: 267.1
click at [494, 190] on div "Unfortunately, bee populations are declining at an alarming rate due to pestici…" at bounding box center [499, 192] width 236 height 10
click at [392, 230] on button "Verify" at bounding box center [337, 230] width 503 height 11
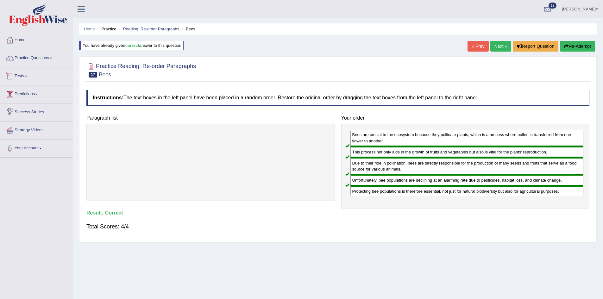
click at [30, 80] on link "Tests" at bounding box center [36, 75] width 72 height 16
click at [37, 91] on link "Take Practice Sectional Test" at bounding box center [41, 90] width 59 height 11
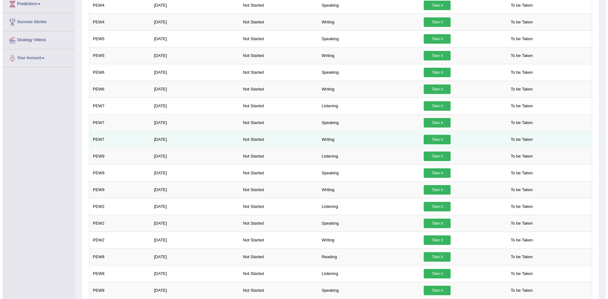
scroll to position [127, 0]
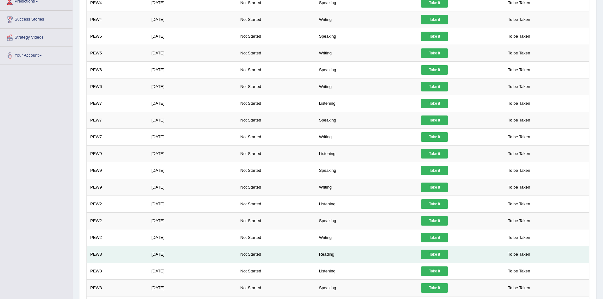
click at [441, 254] on link "Take it" at bounding box center [434, 254] width 27 height 9
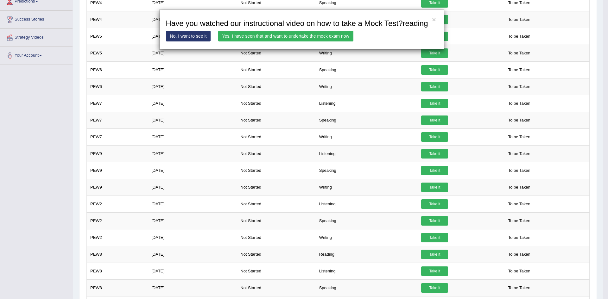
click at [314, 37] on link "Yes, I have seen that and want to undertake the mock exam now" at bounding box center [285, 36] width 135 height 11
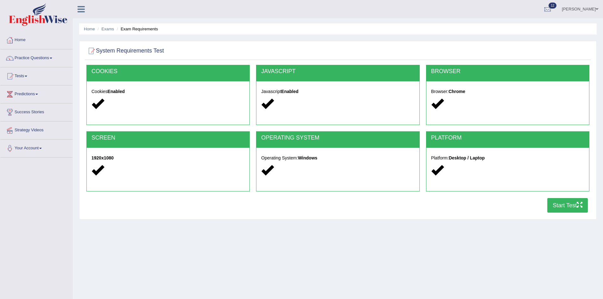
click at [563, 205] on button "Start Test" at bounding box center [567, 205] width 41 height 15
